Goal: Task Accomplishment & Management: Manage account settings

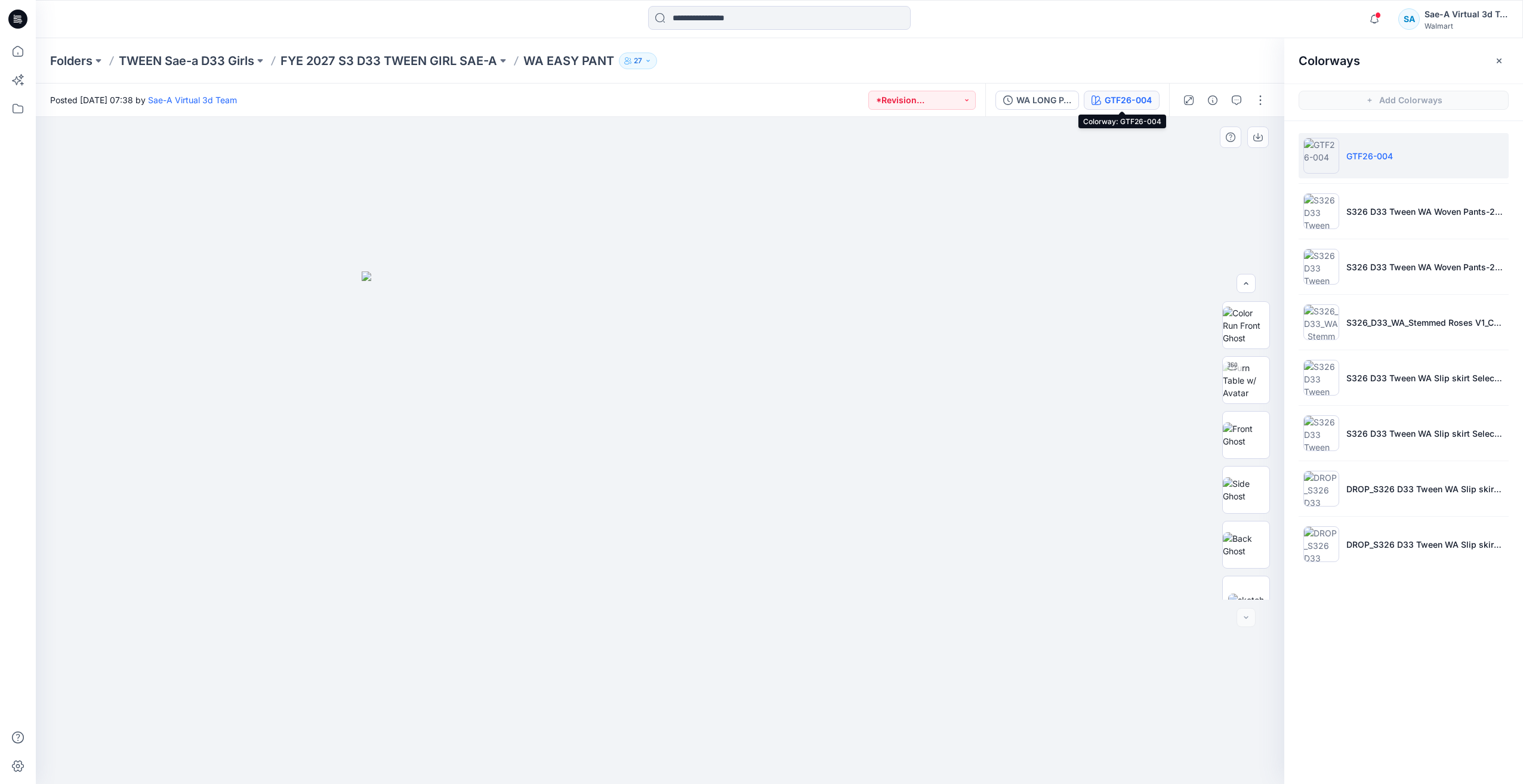
scroll to position [189, 0]
click at [726, 11] on input at bounding box center [779, 18] width 262 height 24
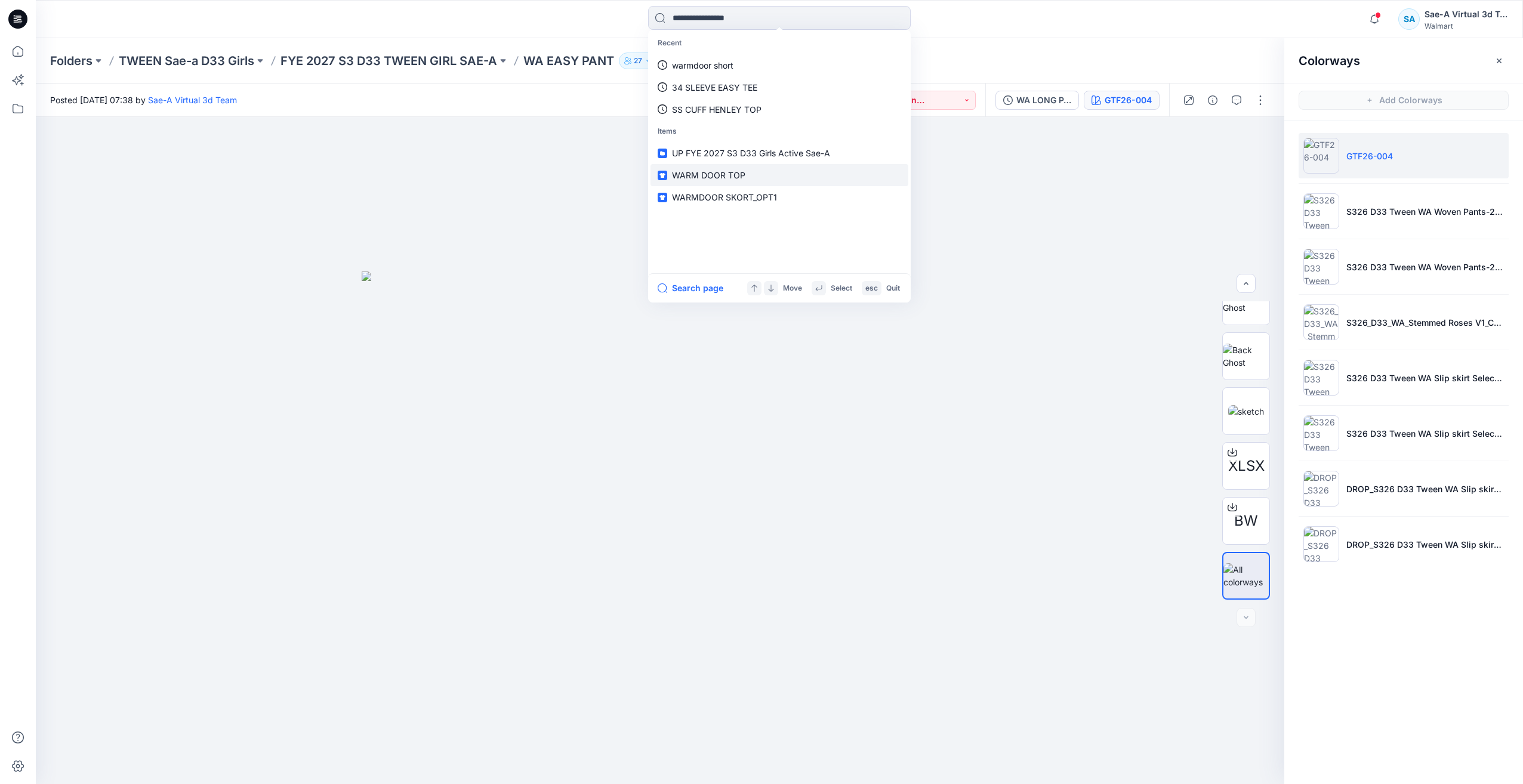
click at [732, 175] on span "WARM DOOR TOP" at bounding box center [708, 175] width 73 height 10
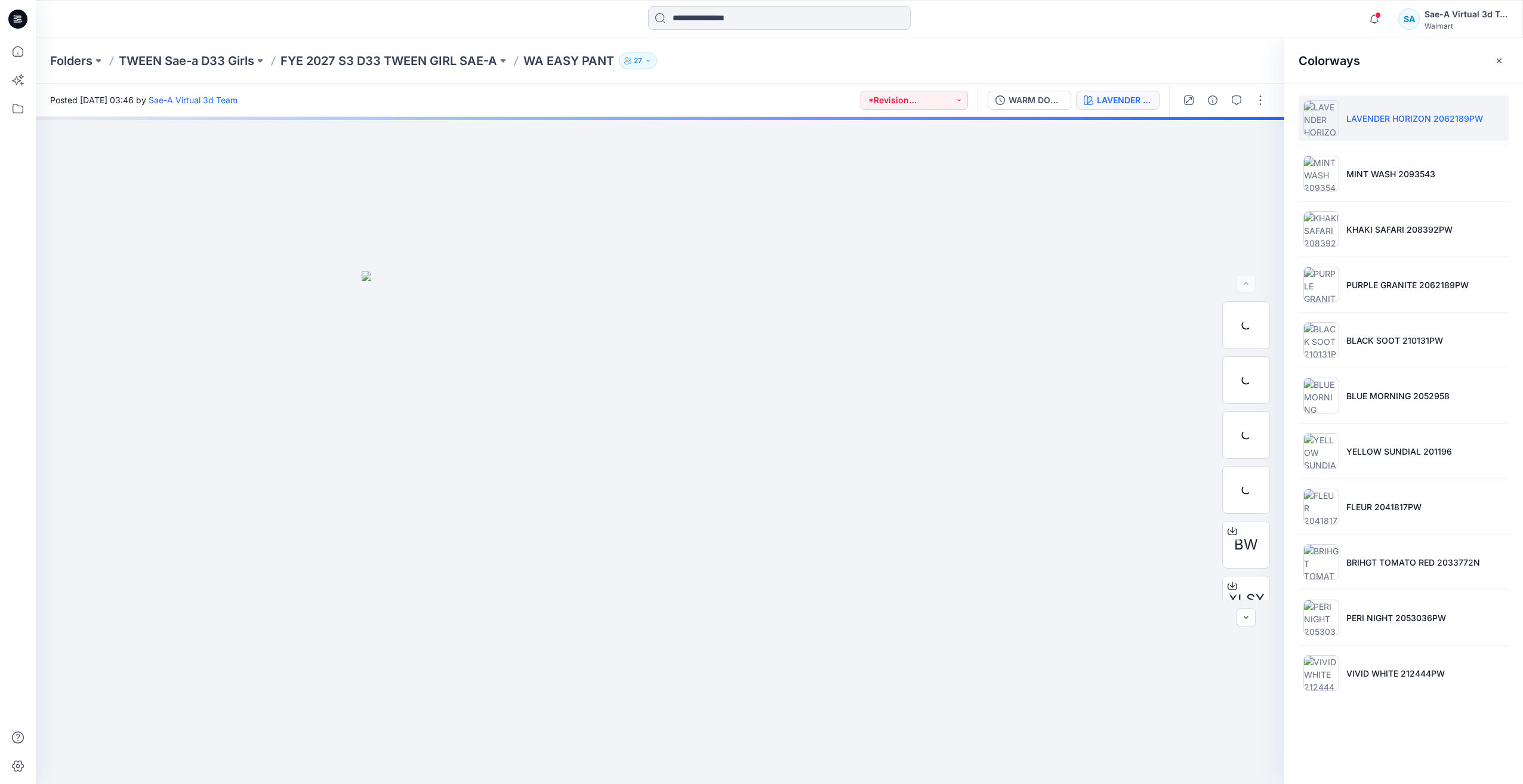
click at [812, 22] on input at bounding box center [779, 18] width 262 height 24
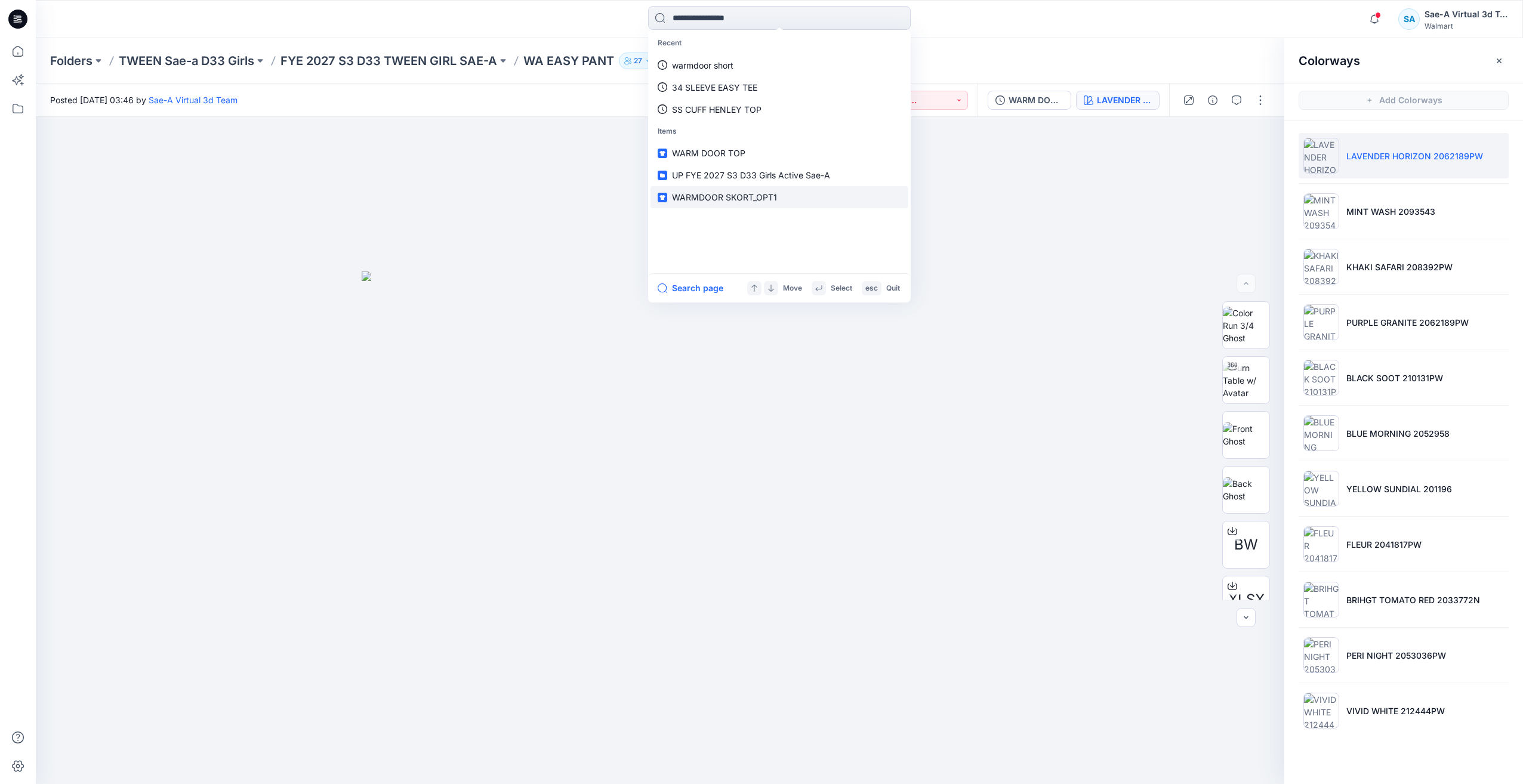
click at [743, 194] on span "WARMDOOR SKORT_OPT1" at bounding box center [724, 197] width 105 height 10
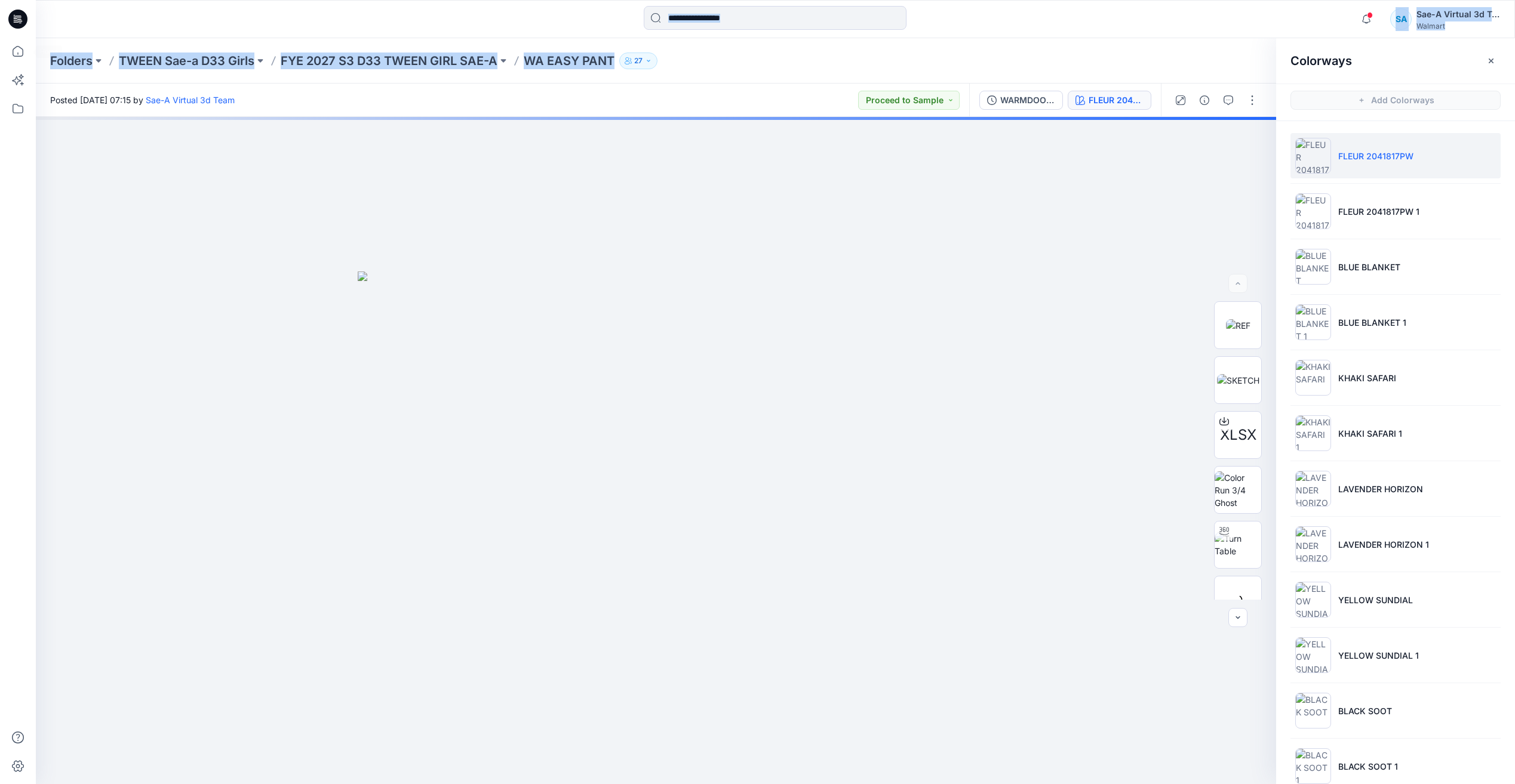
drag, startPoint x: 11, startPoint y: 16, endPoint x: -2, endPoint y: 44, distance: 30.9
click at [0, 44] on html "Notifications Your style WARM DOOR TOP has been updated with WARM DOOR TOP_FULL…" at bounding box center [757, 392] width 1515 height 784
click at [774, 68] on div "Folders TWEEN Sae-a D33 Girls FYE 2027 S3 D33 TWEEN GIRL SAE-A WA EASY PANT 27" at bounding box center [729, 60] width 1357 height 17
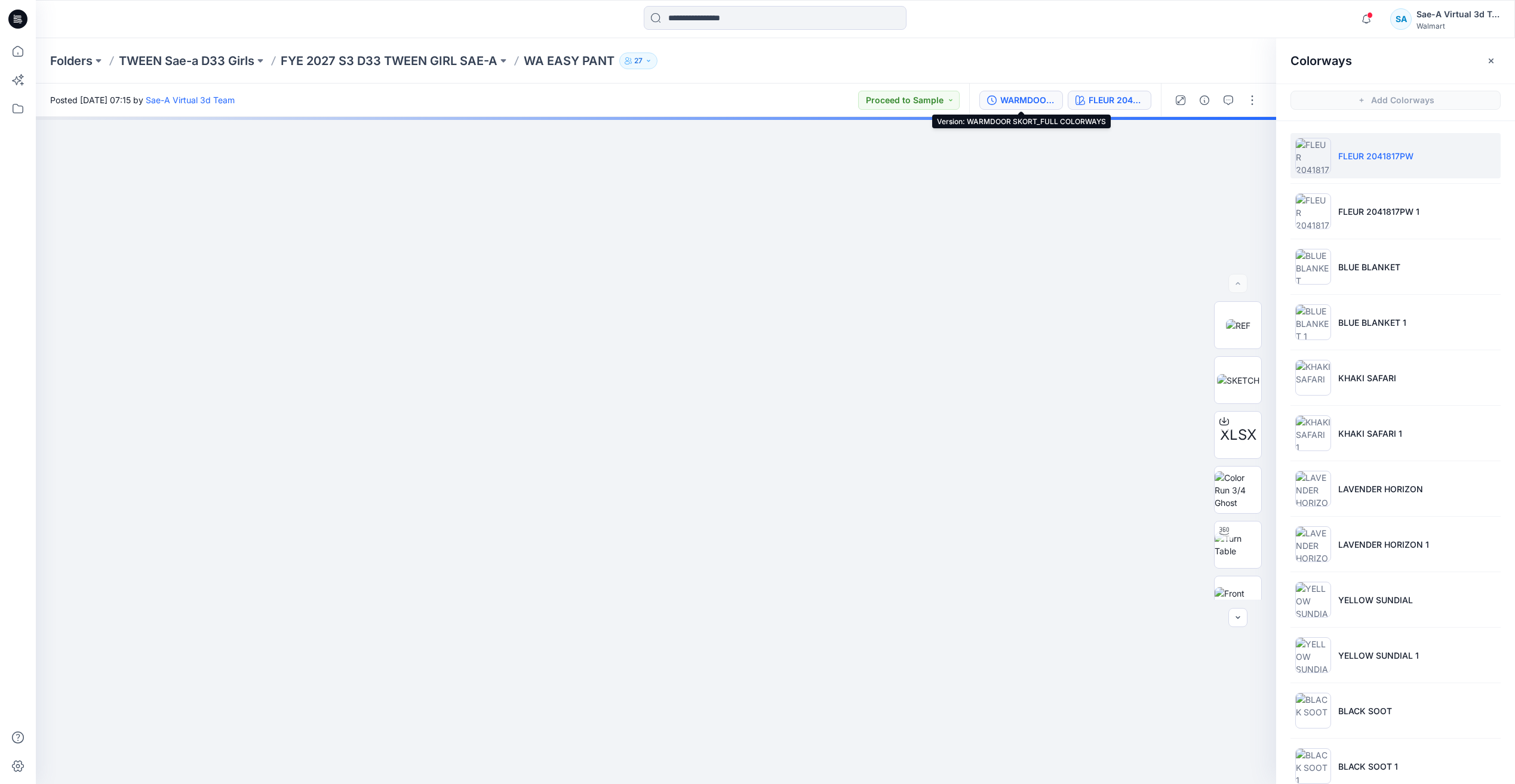
click at [1042, 107] on button "WARMDOOR SKORT_FULL COLORWAYS" at bounding box center [1021, 100] width 84 height 19
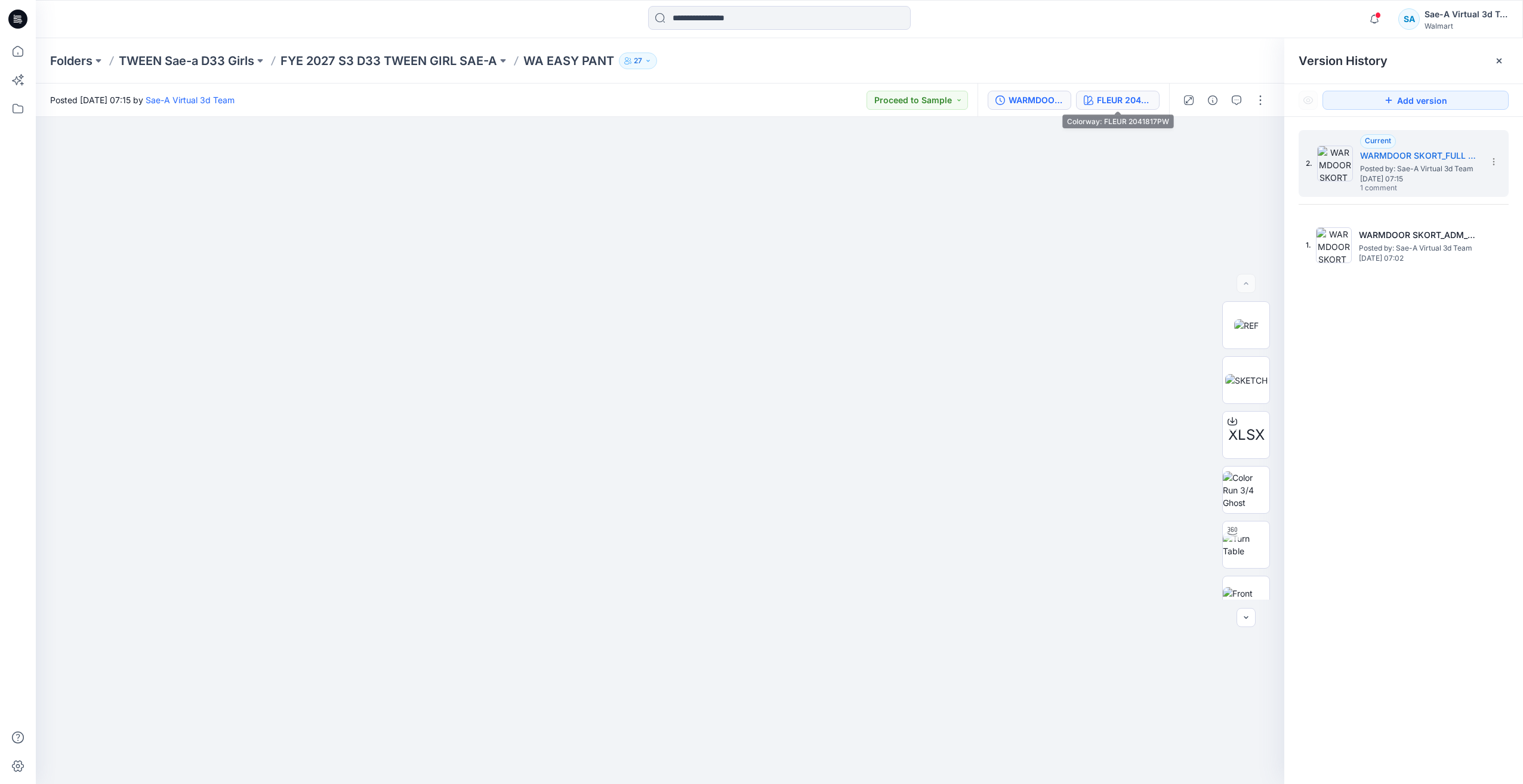
click at [1124, 97] on div "FLEUR 2041817PW" at bounding box center [1124, 100] width 55 height 13
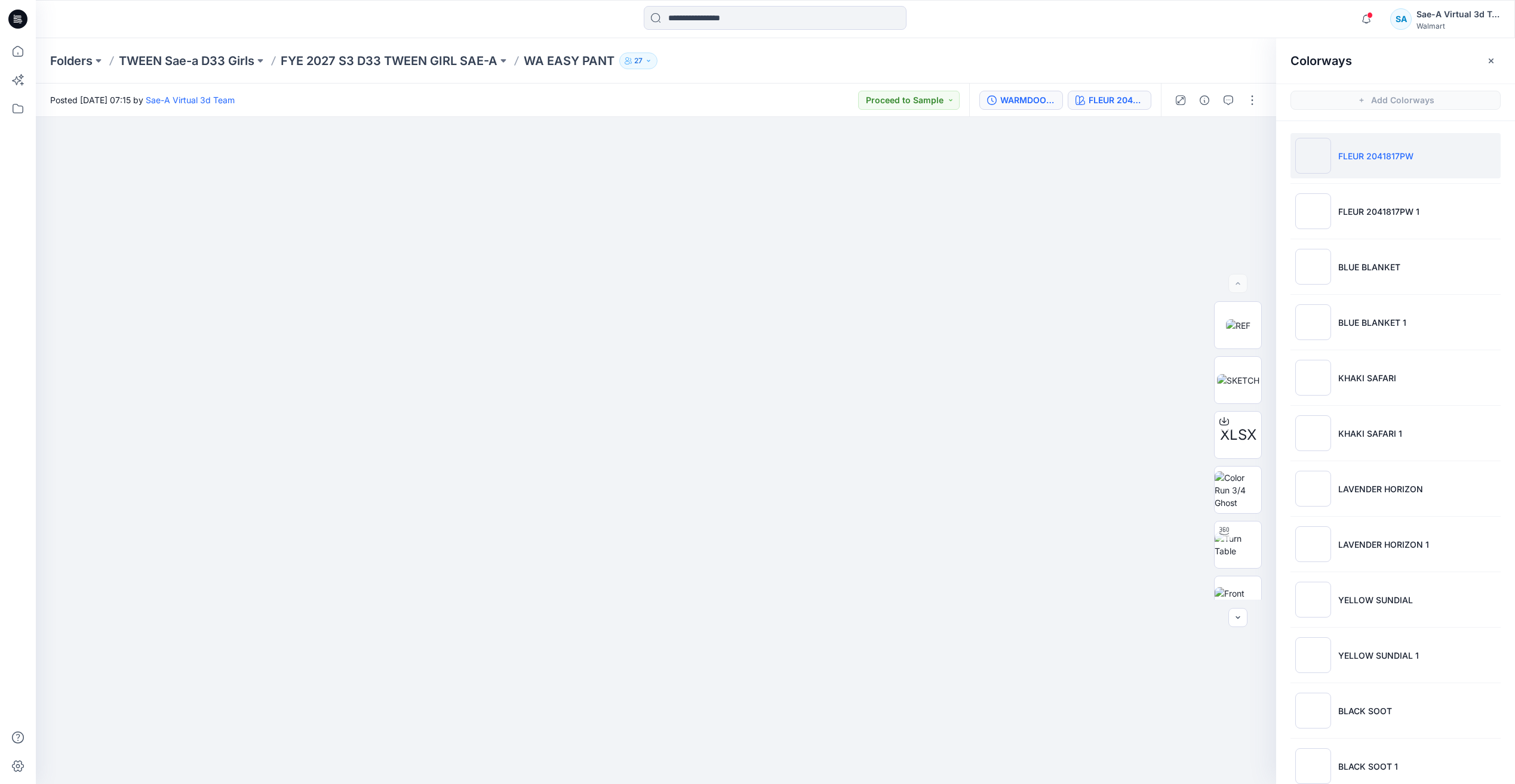
click at [1031, 98] on div "WARMDOOR SKORT_FULL COLORWAYS" at bounding box center [1028, 100] width 55 height 13
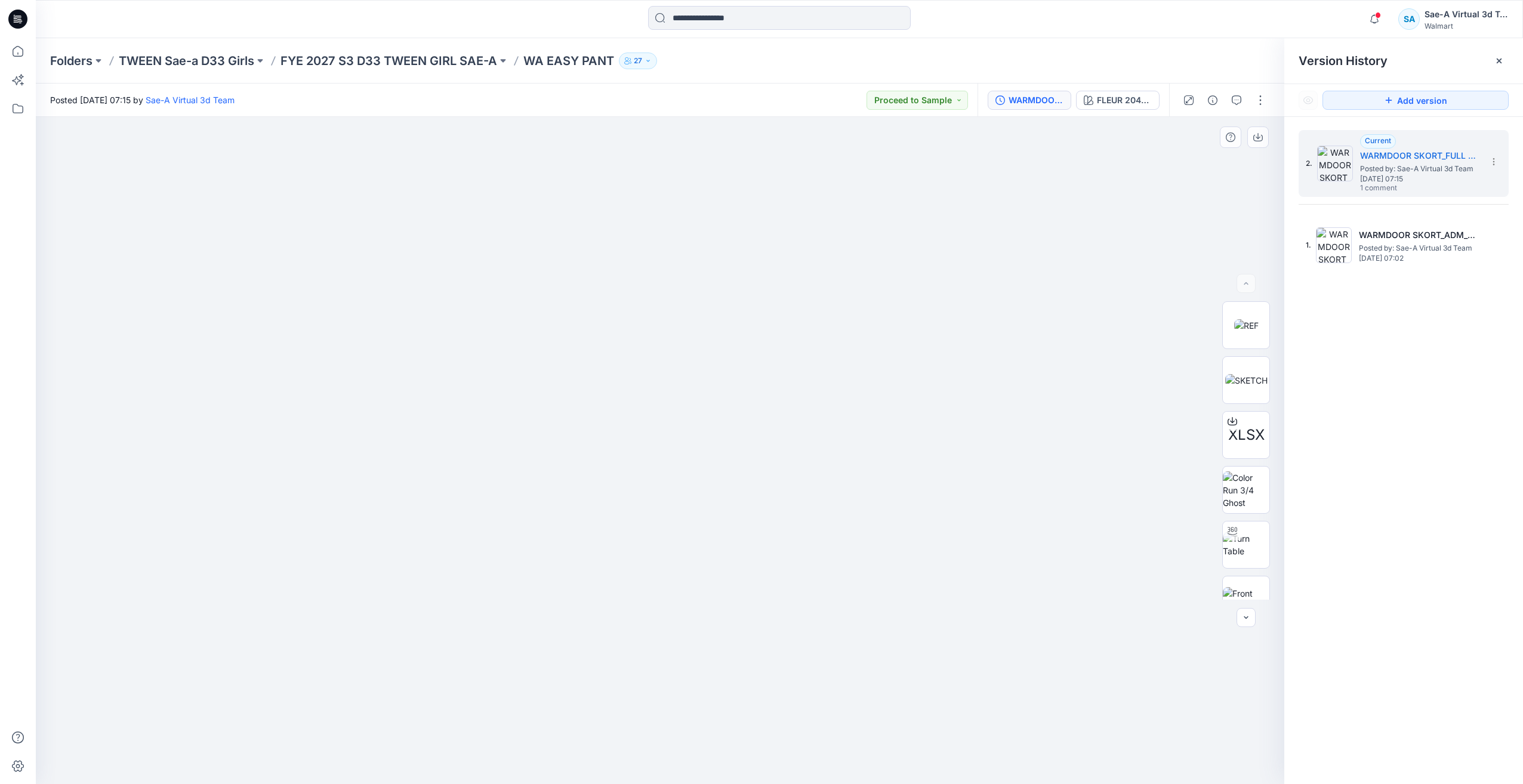
click at [1061, 287] on div at bounding box center [660, 450] width 1249 height 667
click at [1393, 167] on span "Posted by: Sae-A Virtual 3d Team" at bounding box center [1420, 169] width 120 height 12
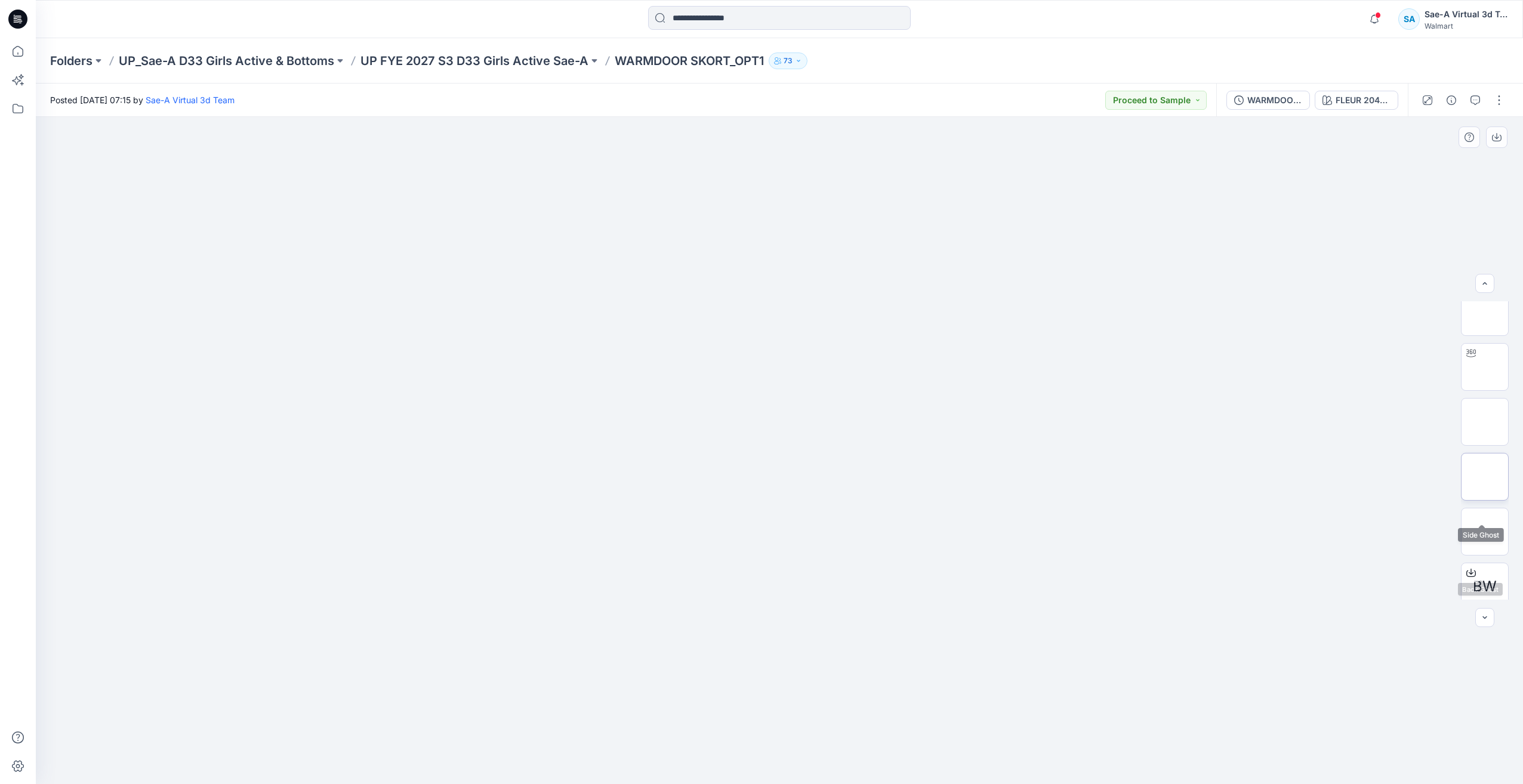
scroll to position [120, 0]
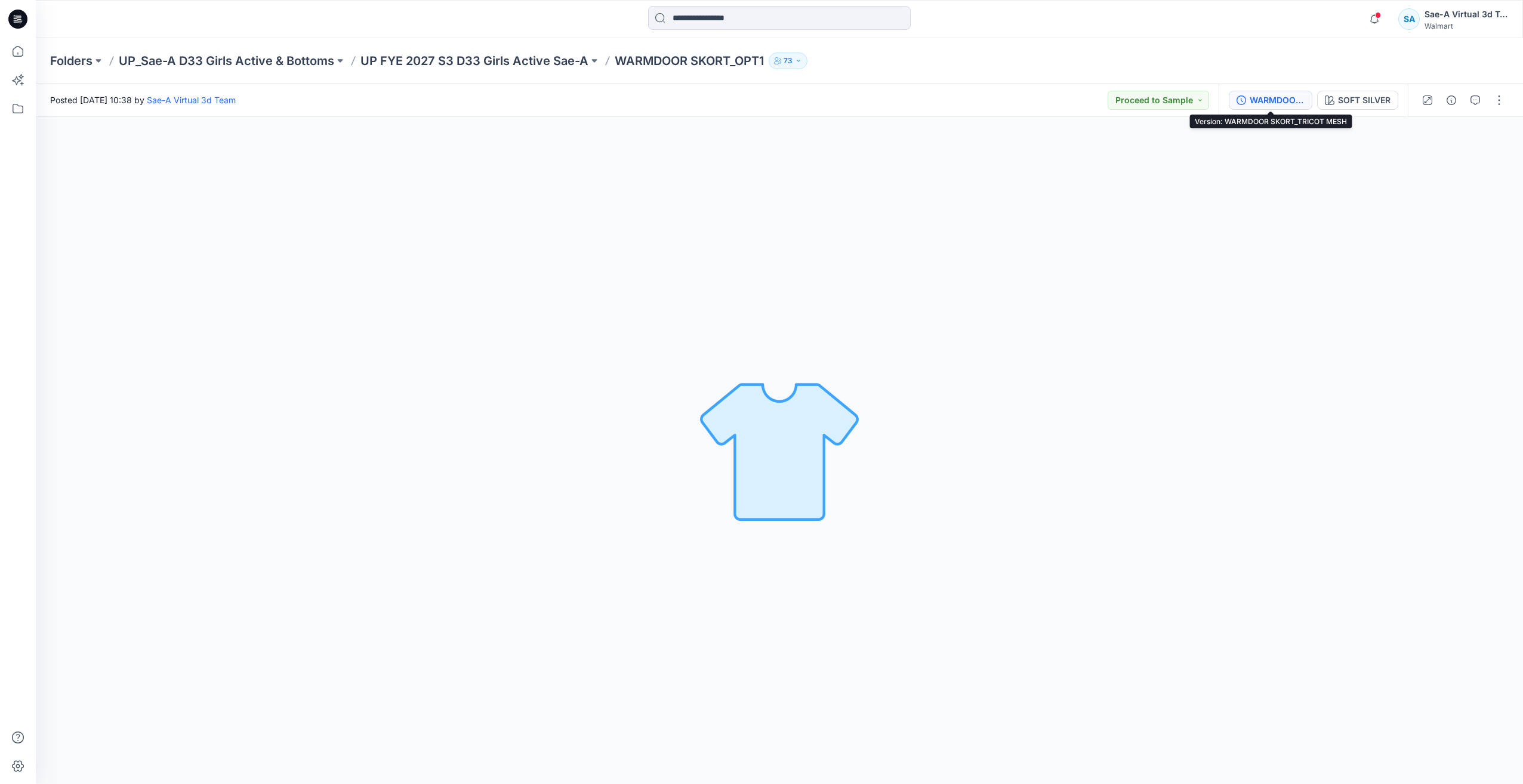
click at [1260, 95] on div "WARMDOOR SKORT_TRICOT MESH" at bounding box center [1277, 100] width 55 height 13
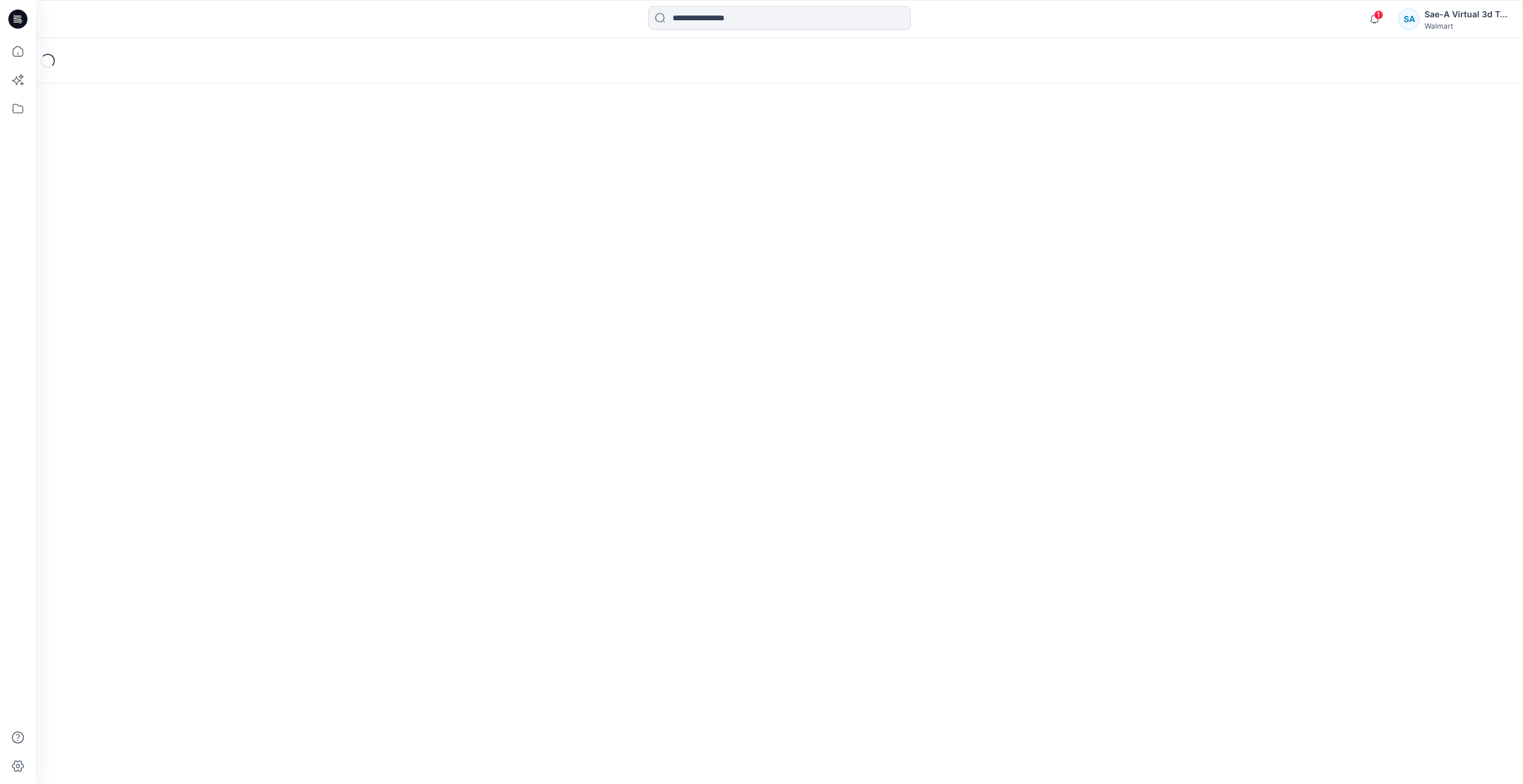
click at [1429, 50] on div "Loading..." at bounding box center [779, 60] width 1487 height 45
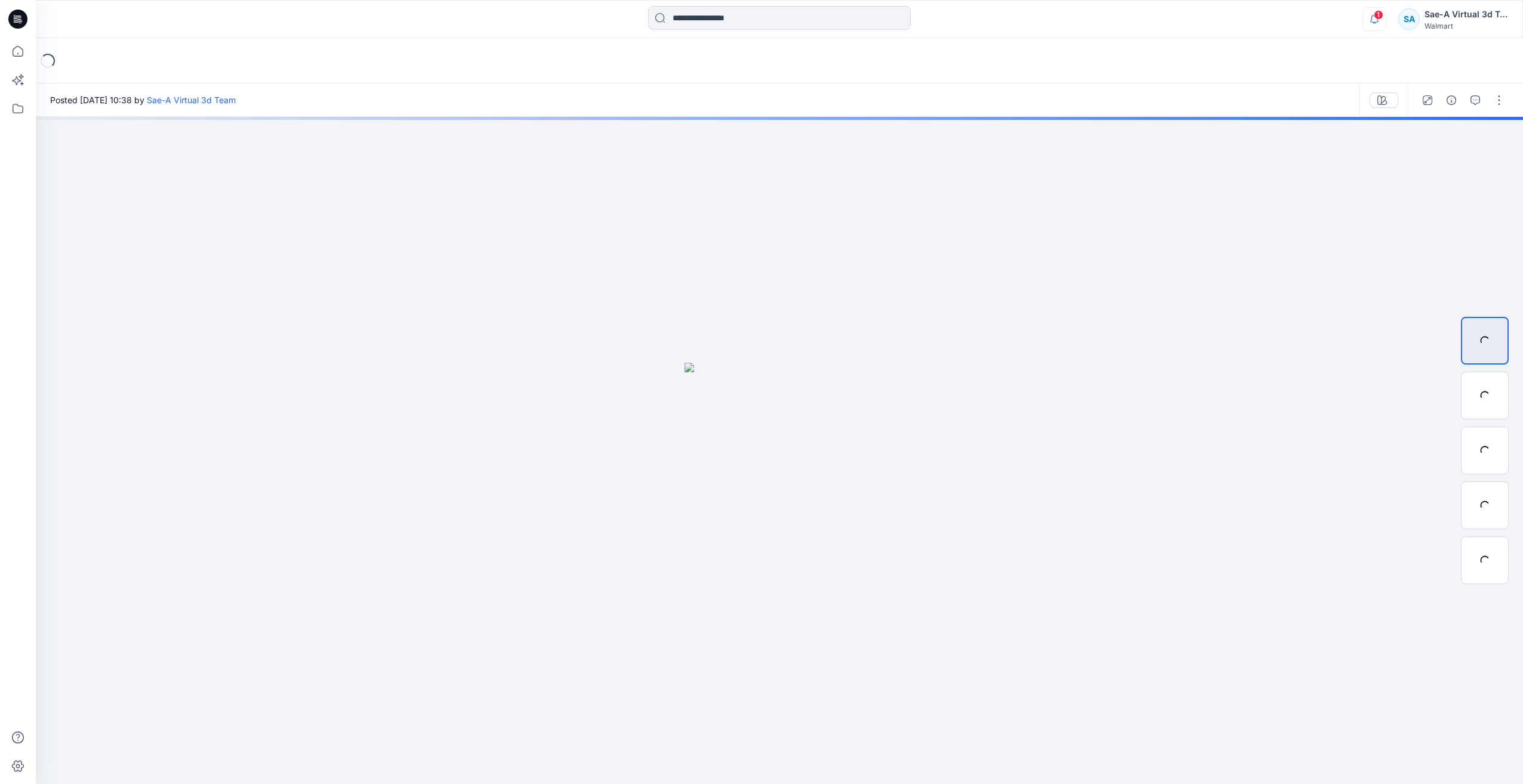
click at [1367, 8] on icon "button" at bounding box center [1375, 19] width 23 height 24
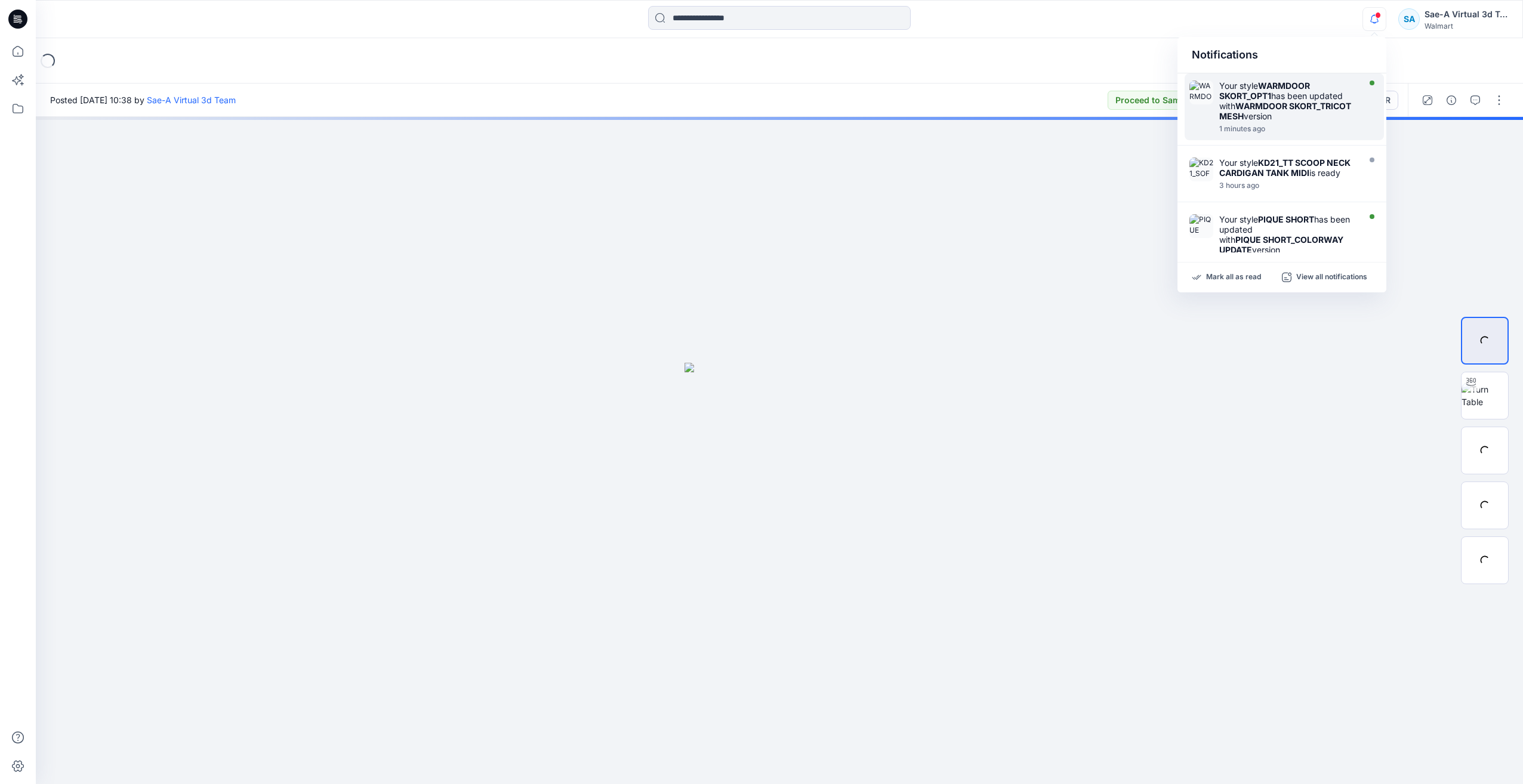
click at [1296, 106] on div "Your style WARMDOOR SKORT_OPT1 has been updated with WARMDOOR SKORT_TRICOT MESH…" at bounding box center [1288, 100] width 138 height 41
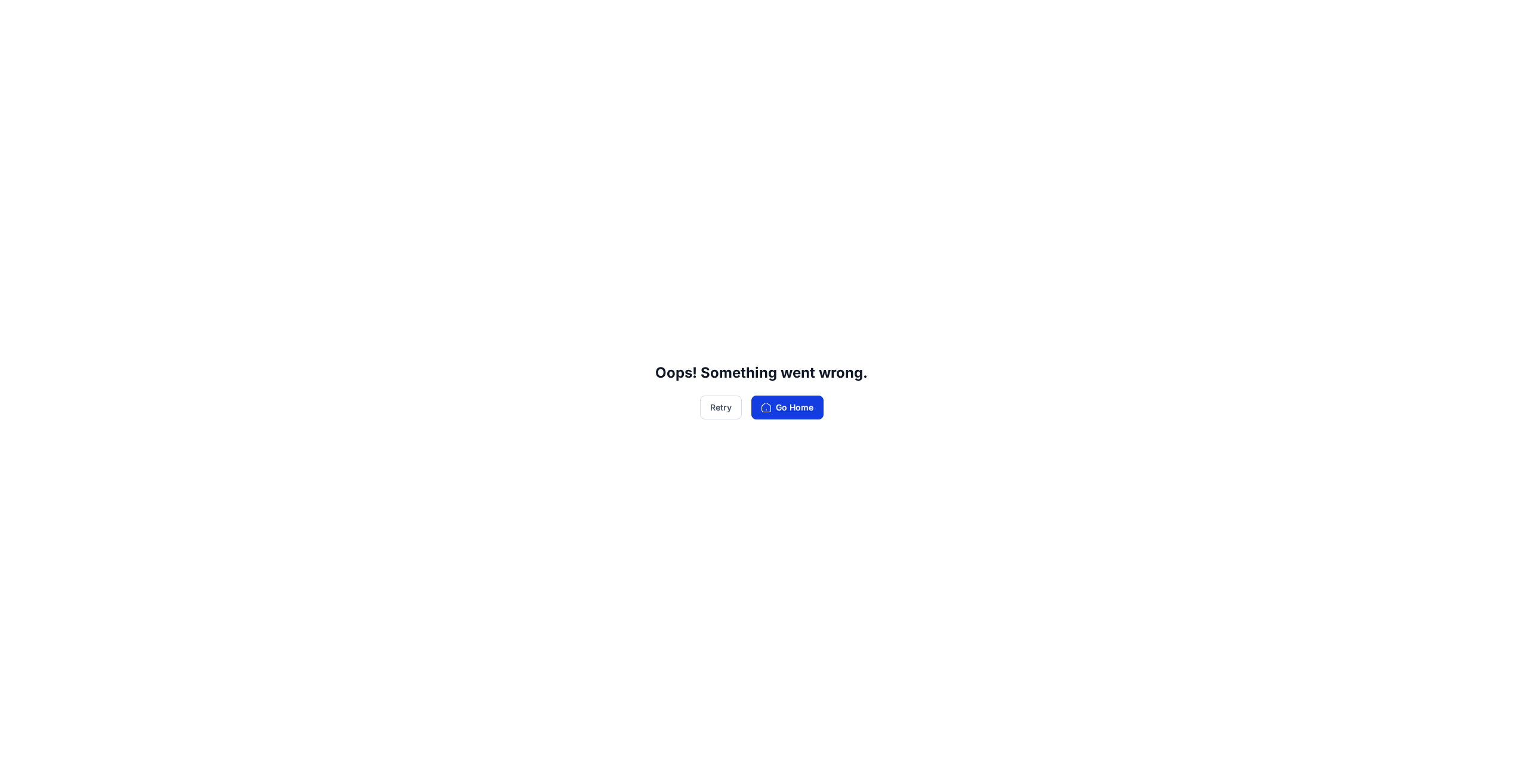
click at [801, 407] on button "Go Home" at bounding box center [787, 408] width 72 height 24
click at [732, 408] on button "Retry" at bounding box center [721, 408] width 42 height 24
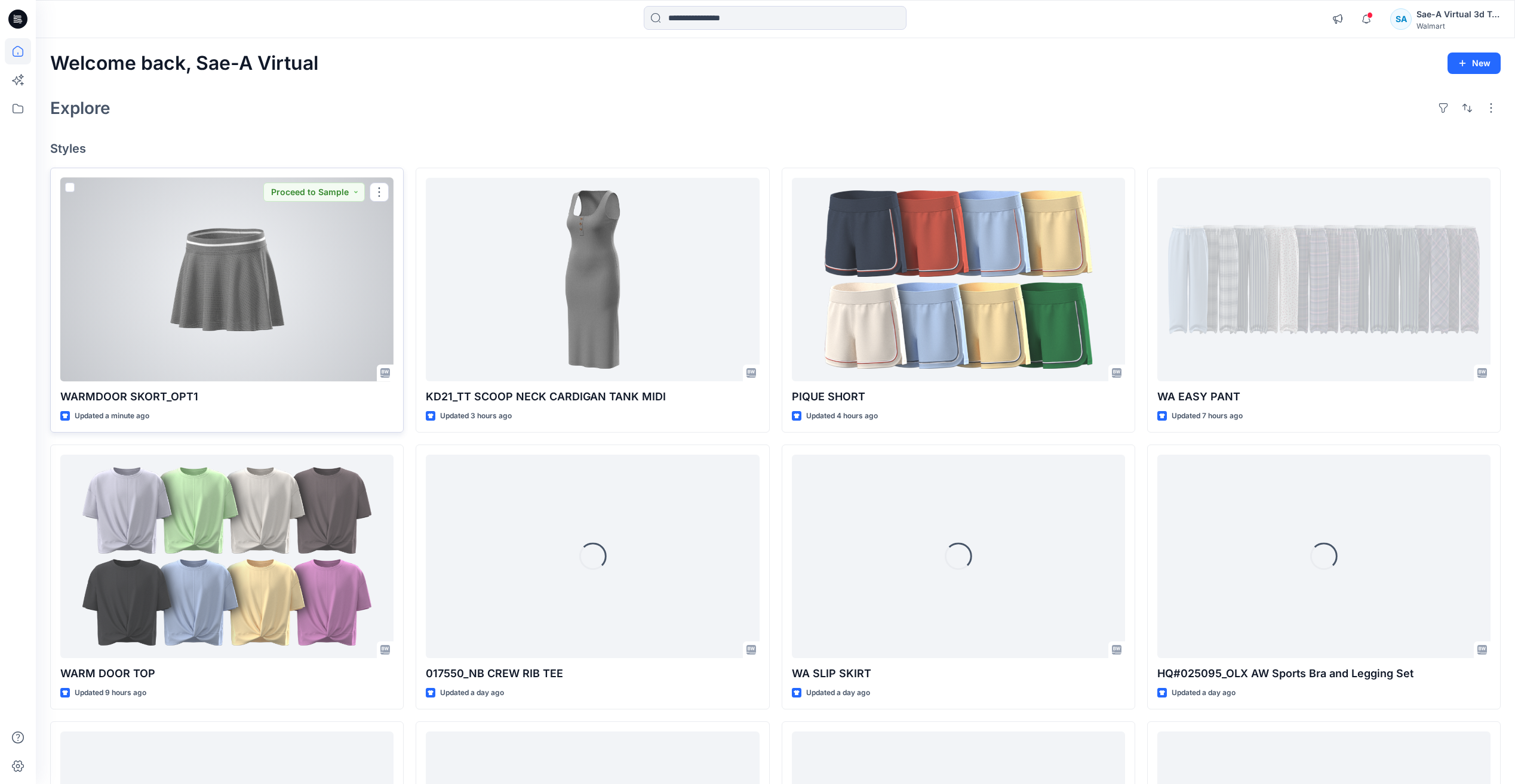
click at [154, 267] on div at bounding box center [227, 280] width 333 height 203
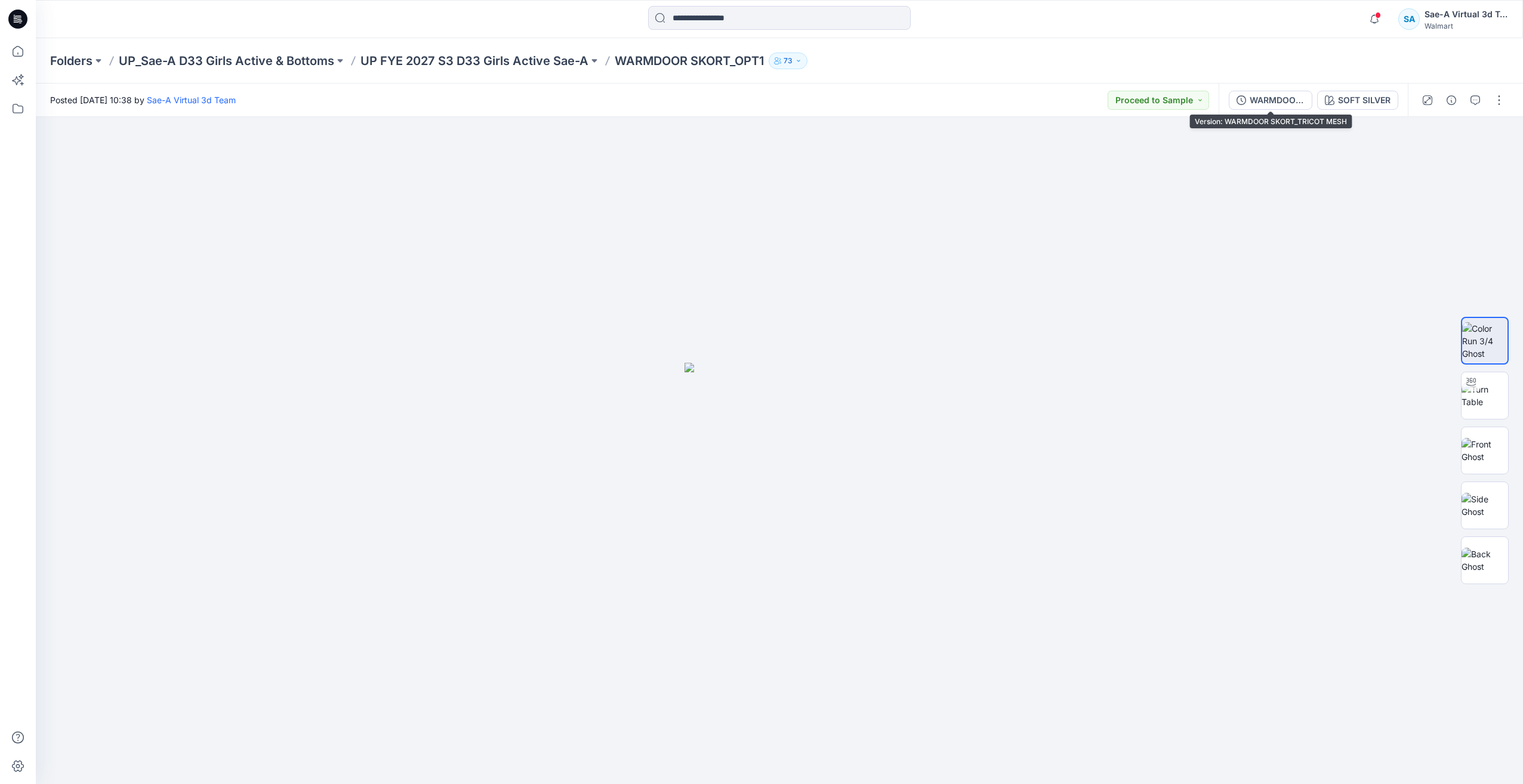
click at [1272, 109] on button "WARMDOOR SKORT_TRICOT MESH" at bounding box center [1271, 100] width 84 height 19
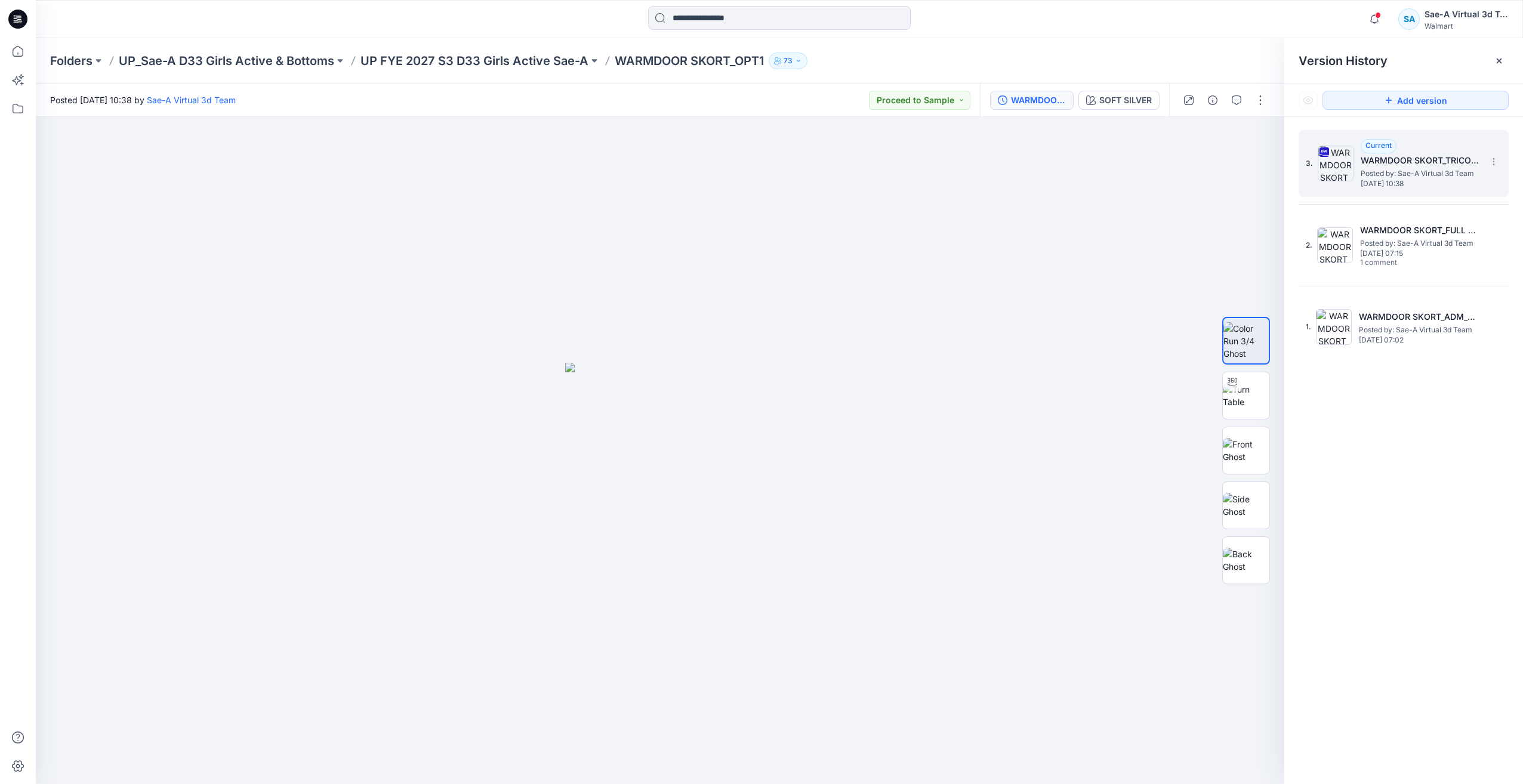
click at [1478, 161] on h5 "WARMDOOR SKORT_TRICOT MESH" at bounding box center [1421, 161] width 120 height 15
click at [1493, 162] on icon at bounding box center [1494, 161] width 9 height 9
click at [1429, 235] on span "Rename Version" at bounding box center [1415, 233] width 62 height 15
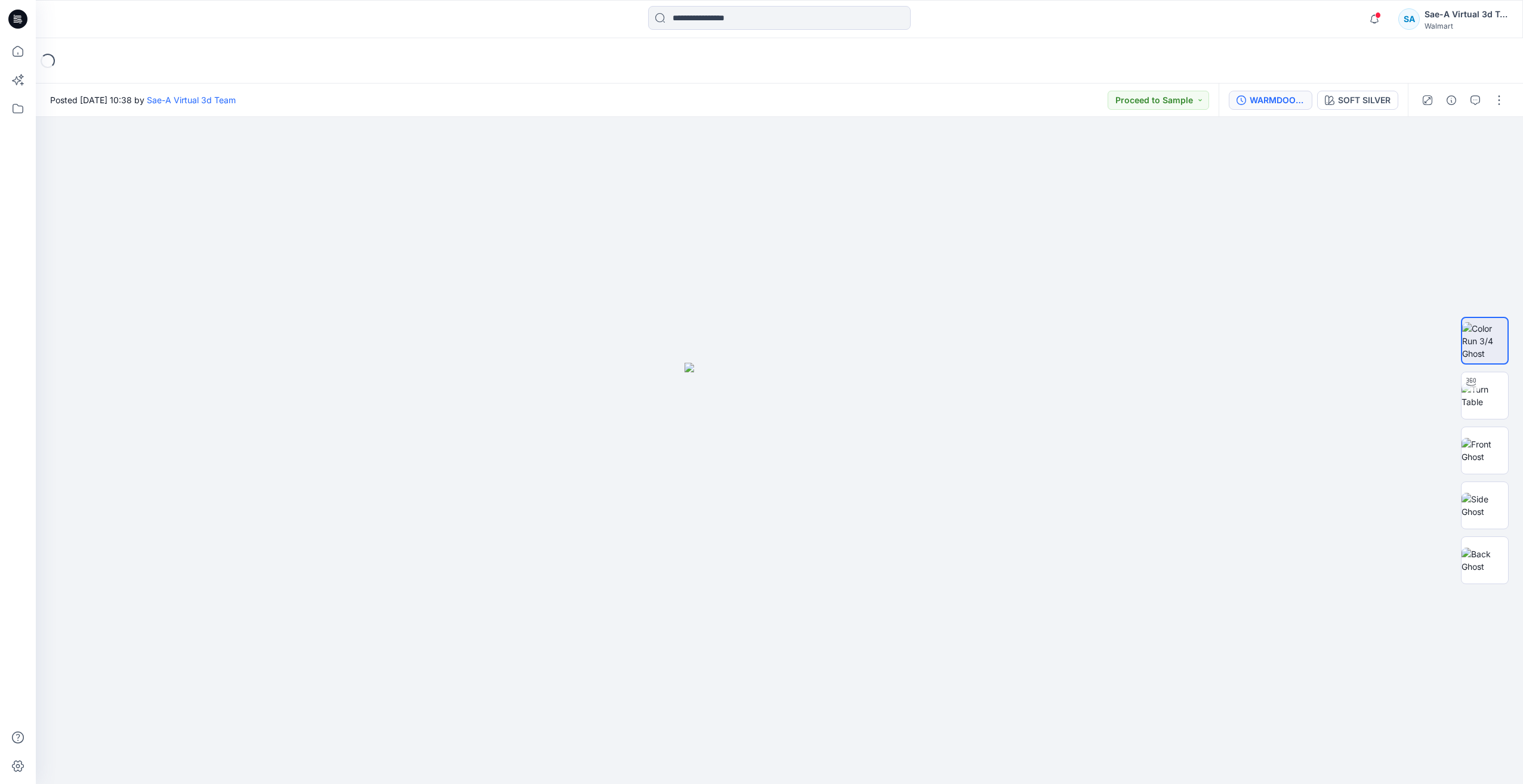
click at [1280, 103] on div "WARMDOOR SKORT_TRICOT MESH" at bounding box center [1277, 100] width 55 height 13
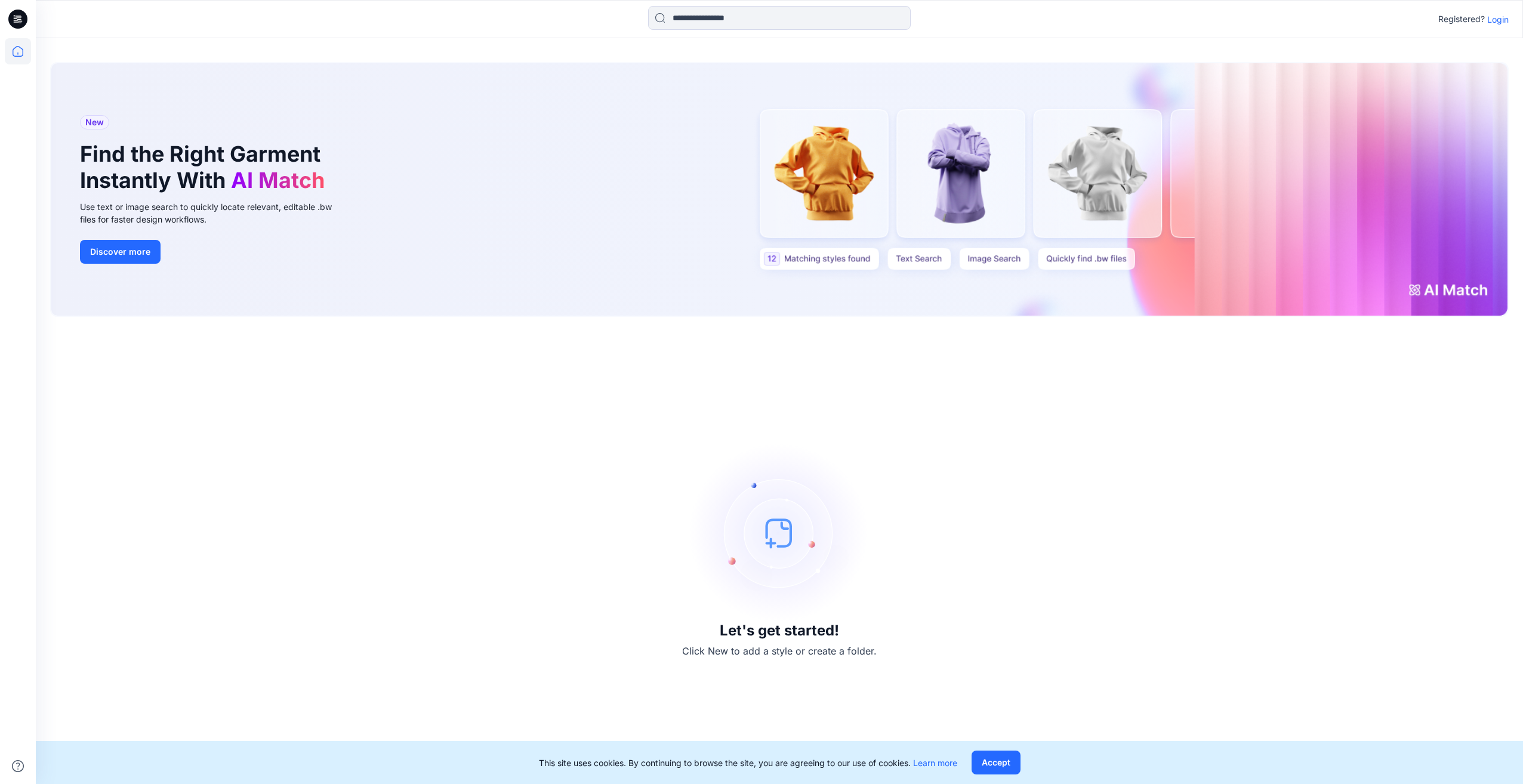
click at [1495, 20] on p "Login" at bounding box center [1498, 19] width 21 height 13
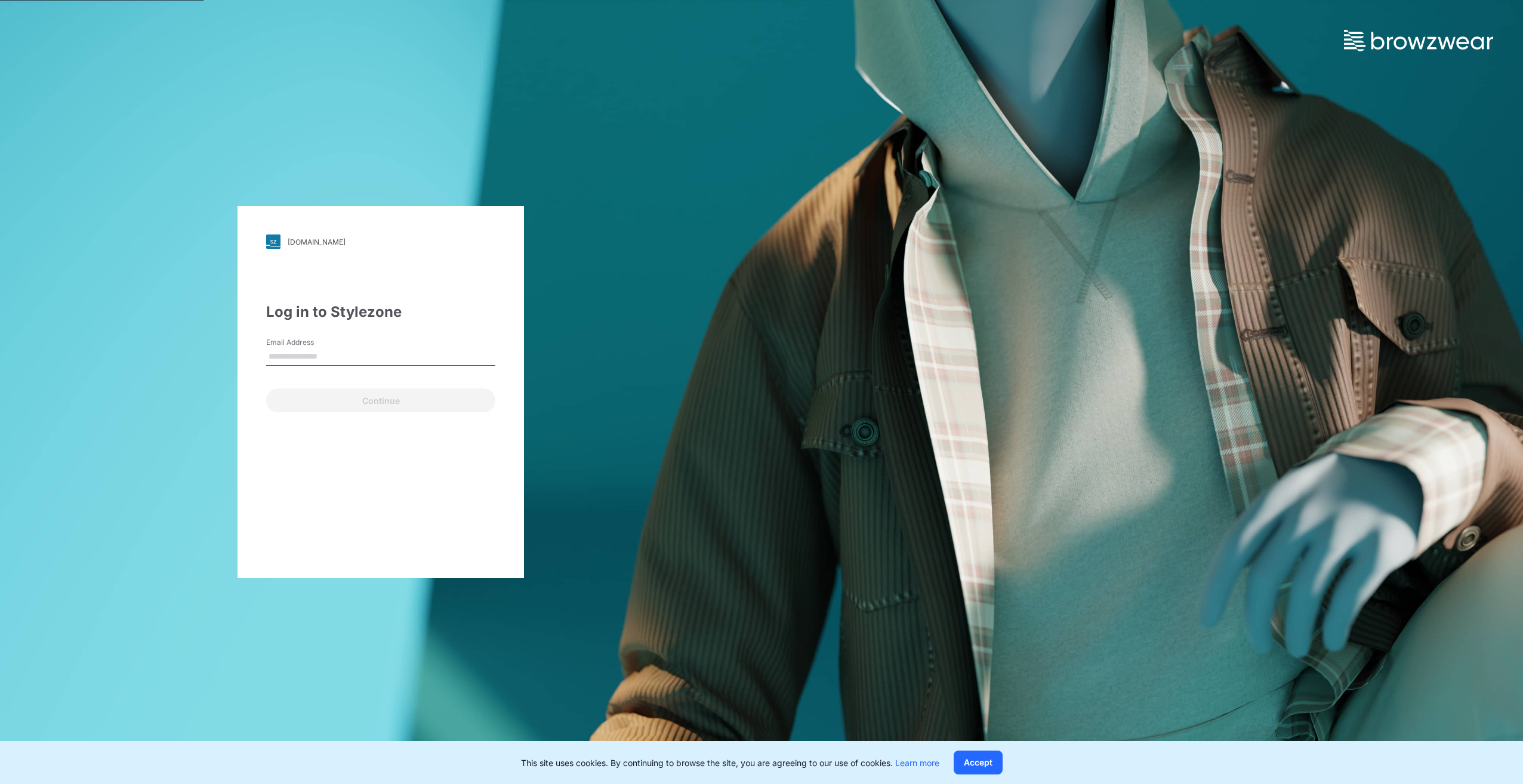
drag, startPoint x: 343, startPoint y: 350, endPoint x: 334, endPoint y: 359, distance: 12.7
click at [343, 350] on input "Email Address" at bounding box center [381, 357] width 229 height 18
type input "**********"
click at [373, 405] on button "Continue" at bounding box center [381, 401] width 229 height 24
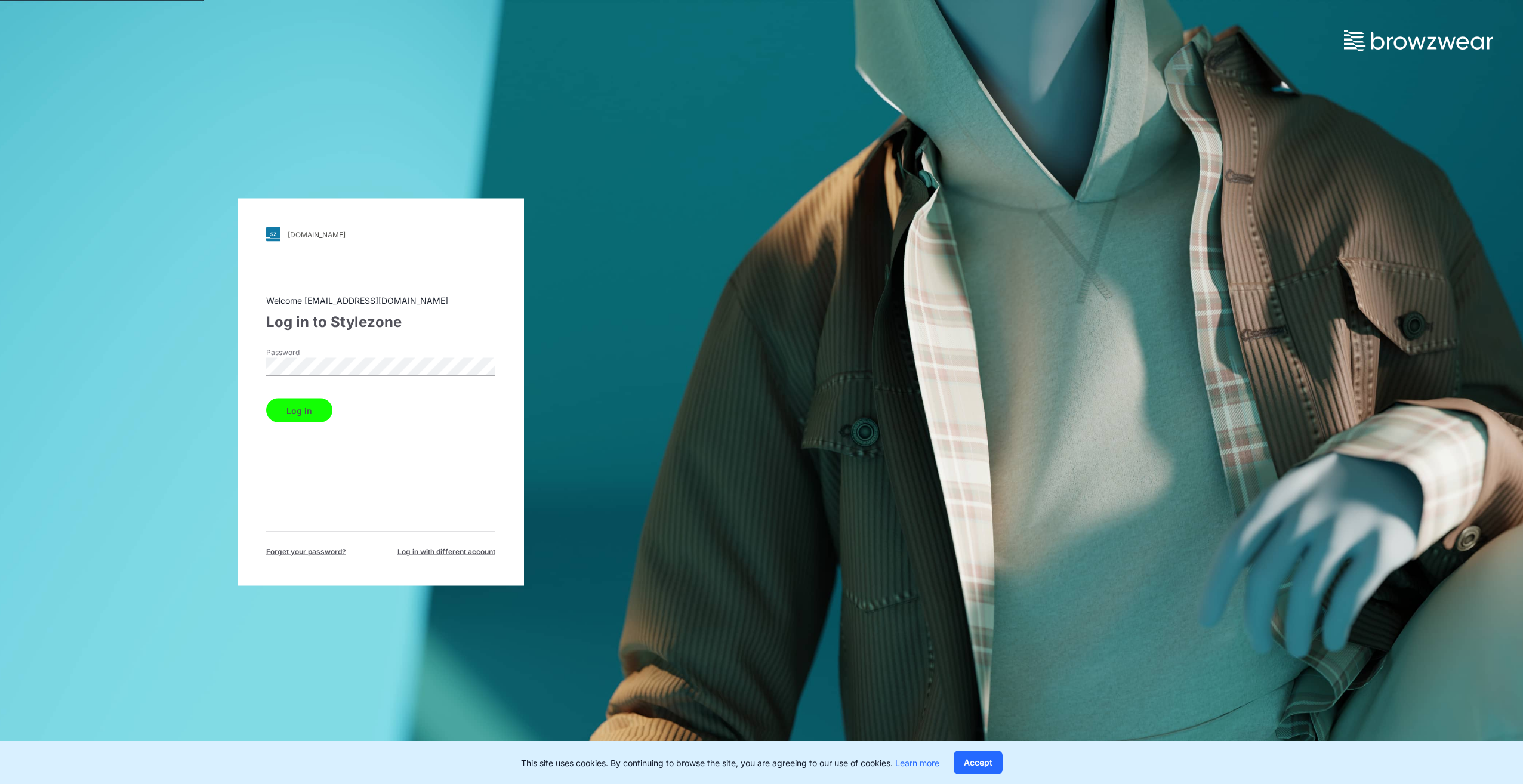
click at [266, 399] on button "Log in" at bounding box center [300, 411] width 66 height 24
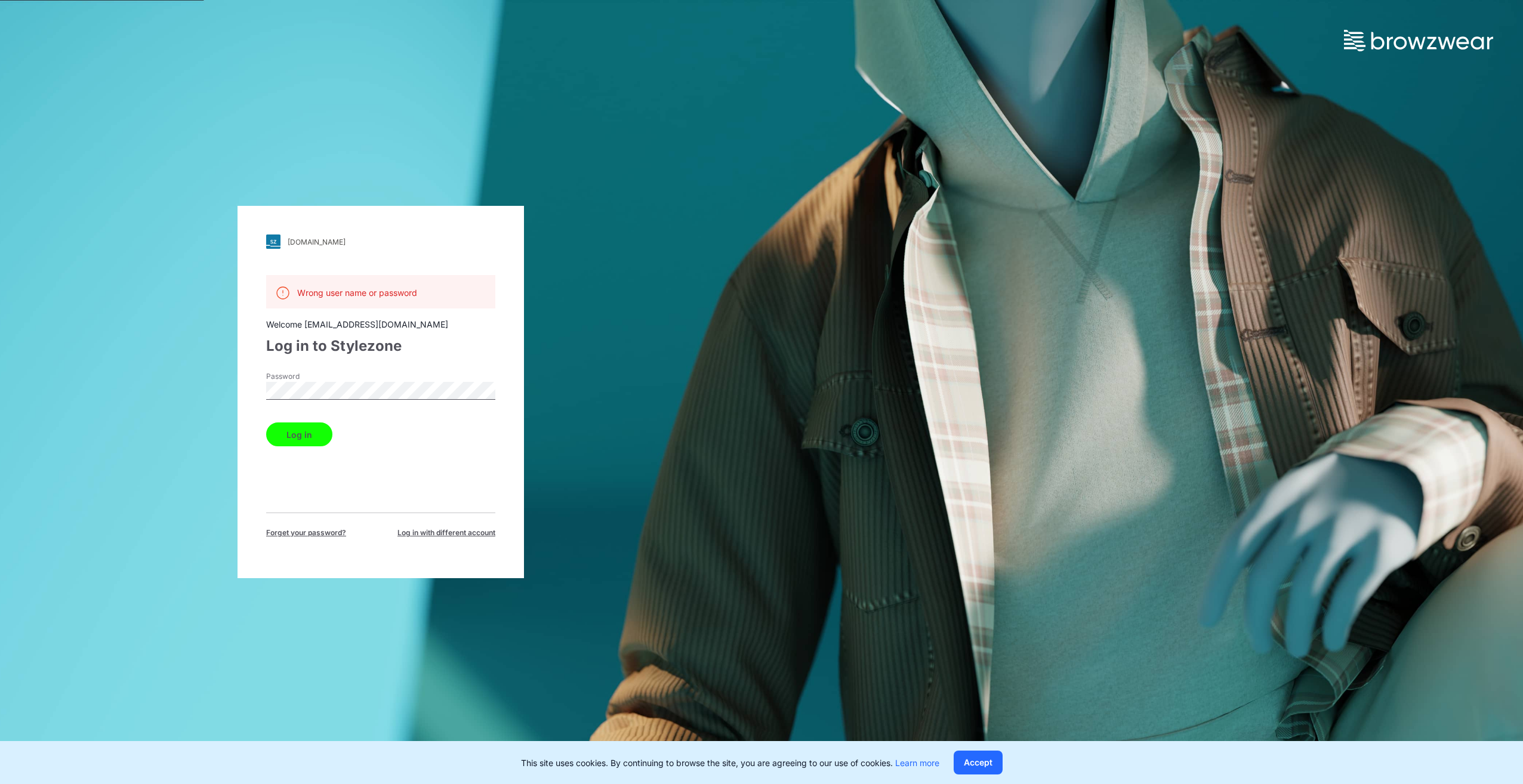
click at [197, 397] on div "[DOMAIN_NAME] Loading... Wrong user name or password Welcome [EMAIL_ADDRESS][DO…" at bounding box center [381, 392] width 762 height 784
